Goal: Task Accomplishment & Management: Manage account settings

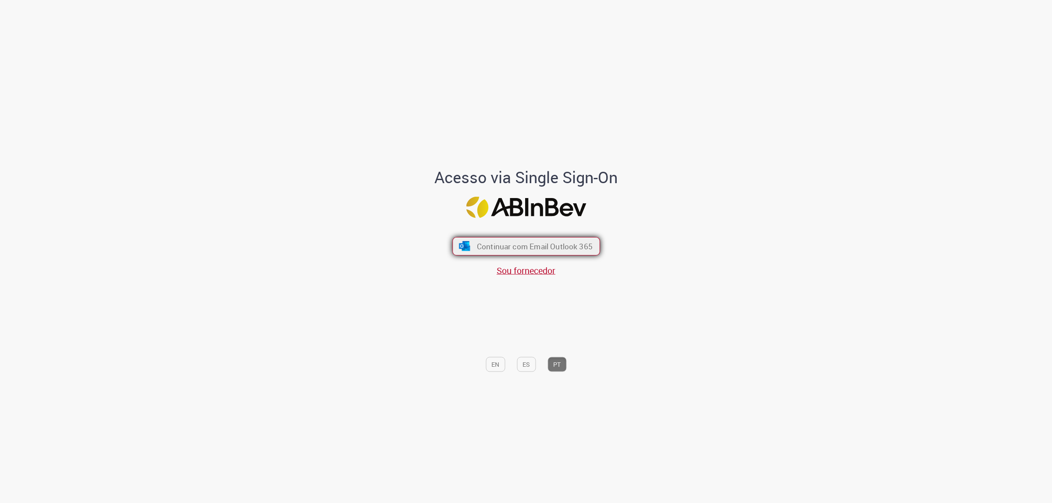
click at [587, 245] on span "Continuar com Email Outlook 365" at bounding box center [534, 246] width 116 height 10
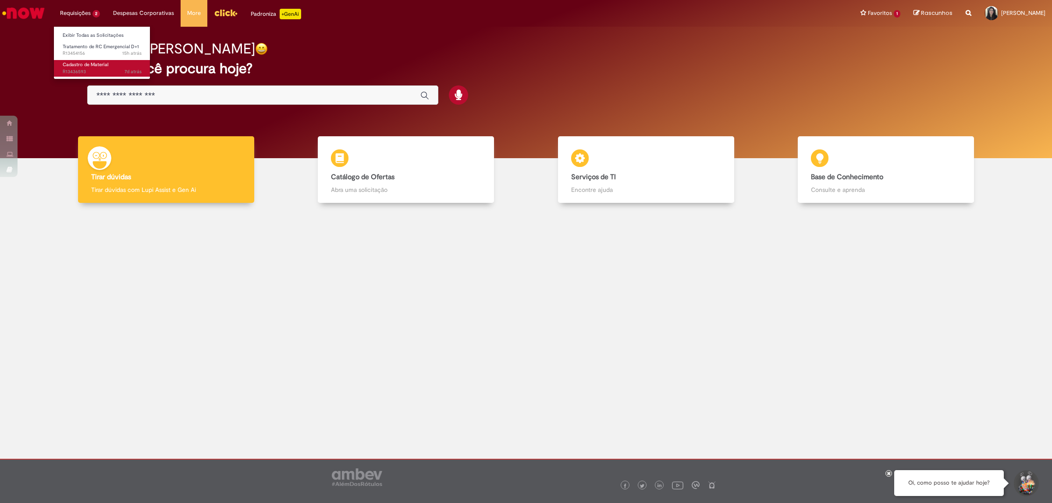
click at [84, 62] on span "Cadastro de Material" at bounding box center [86, 64] width 46 height 7
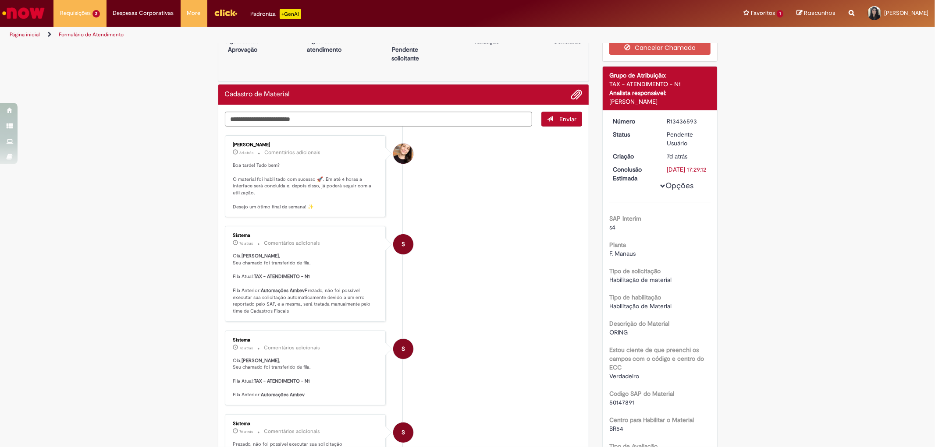
scroll to position [28, 0]
click at [106, 54] on span "16h atrás 16 horas atrás R13454156" at bounding box center [102, 53] width 79 height 7
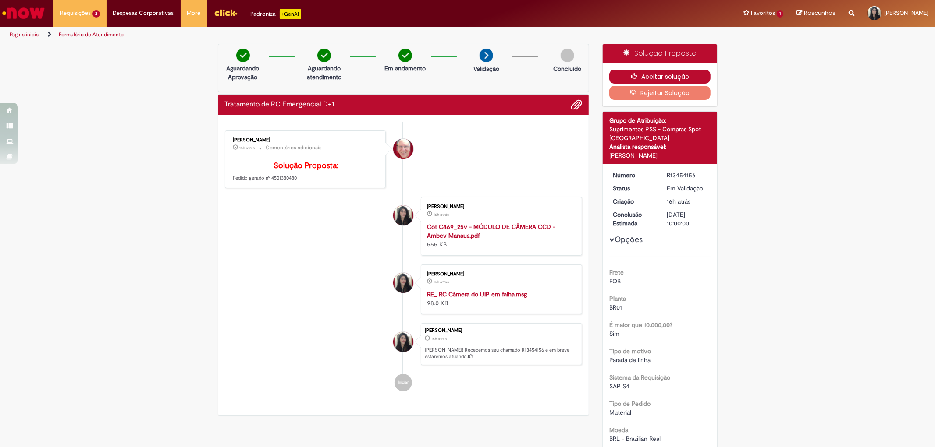
click at [658, 70] on button "Aceitar solução" at bounding box center [659, 77] width 101 height 14
